Goal: Find specific page/section: Find specific page/section

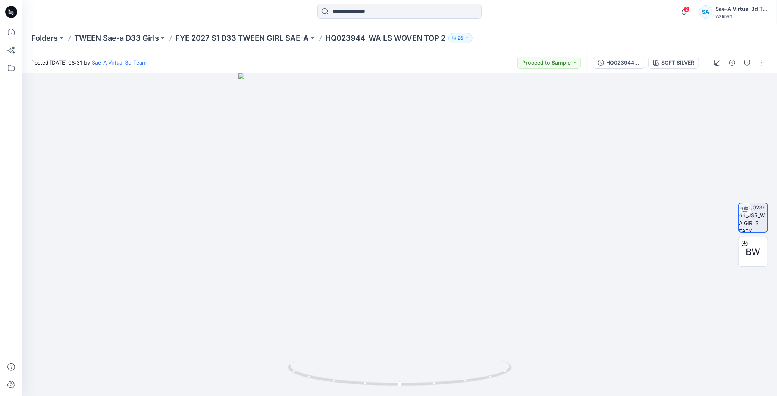
click at [7, 13] on icon at bounding box center [11, 12] width 12 height 12
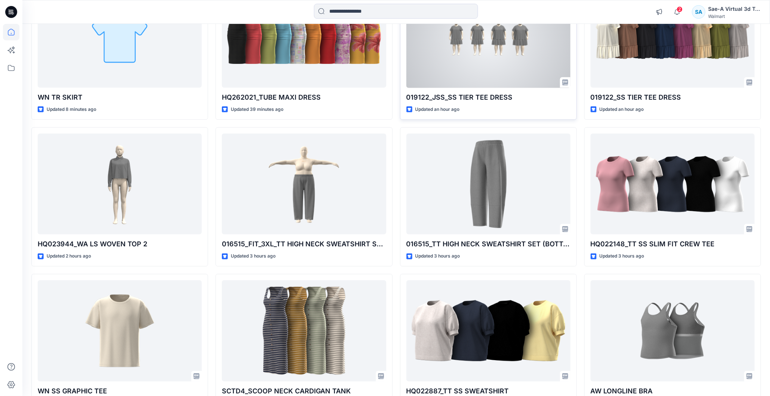
scroll to position [166, 0]
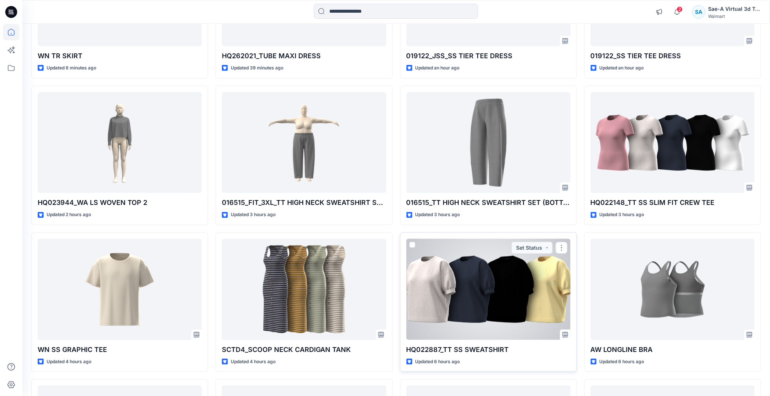
click at [487, 286] on div at bounding box center [489, 289] width 164 height 101
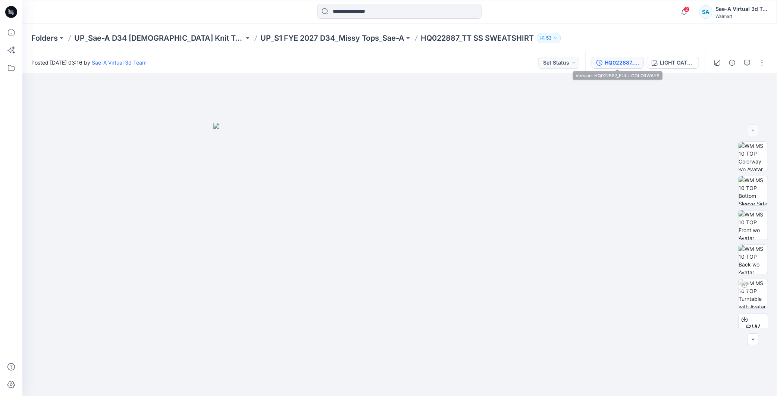
click at [624, 57] on button "HQ022887_FULL COLORWAYS" at bounding box center [618, 63] width 52 height 12
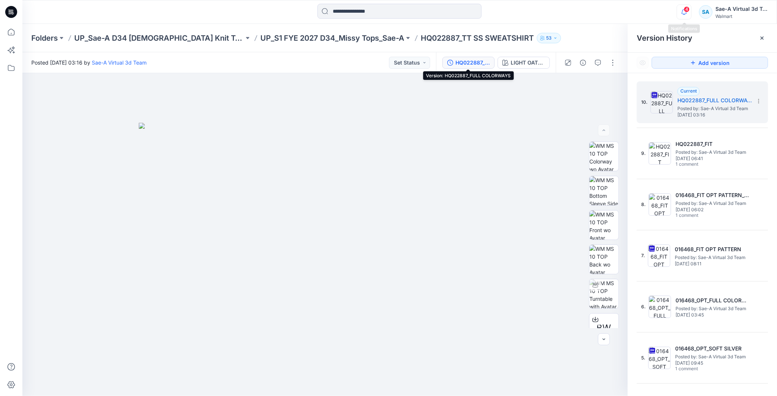
click at [687, 13] on icon "button" at bounding box center [684, 11] width 14 height 15
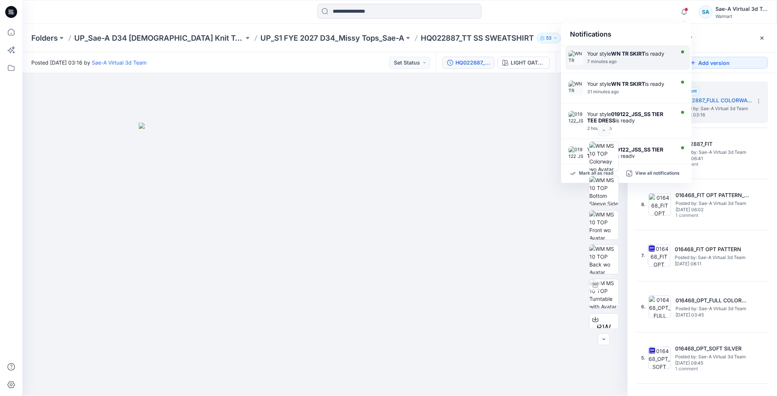
click at [584, 57] on div "Your style WN TR SKIRT is ready 7 minutes ago" at bounding box center [627, 58] width 125 height 24
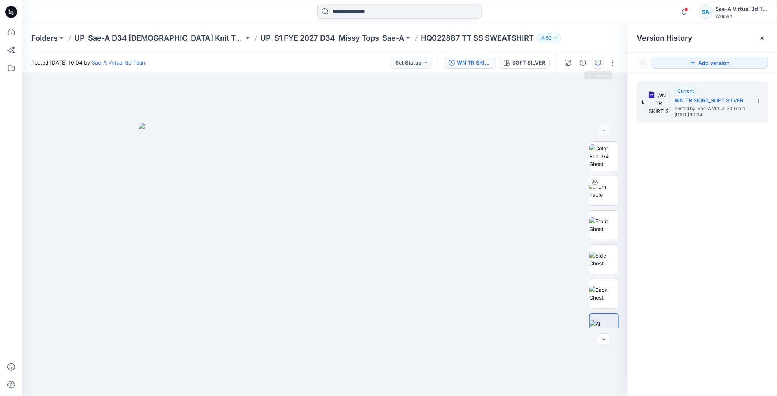
click at [597, 65] on icon "button" at bounding box center [598, 63] width 6 height 6
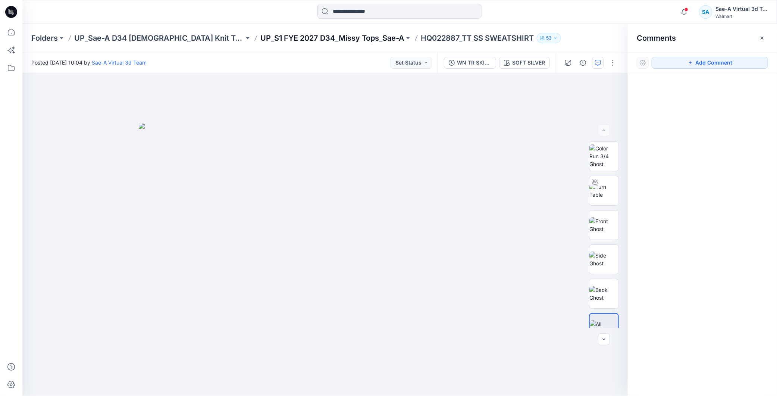
click at [343, 34] on p "UP_S1 FYE 2027 D34_Missy Tops_Sae-A" at bounding box center [332, 38] width 144 height 10
